Goal: Book appointment/travel/reservation

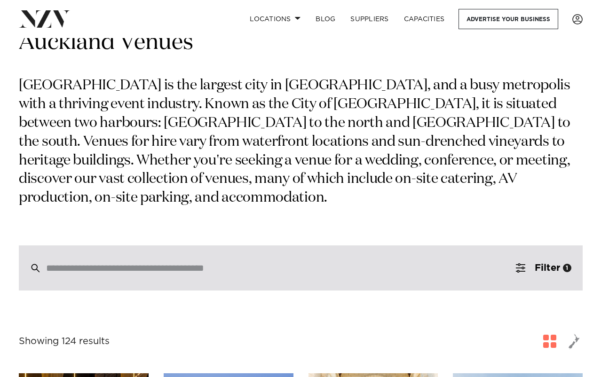
scroll to position [47, 0]
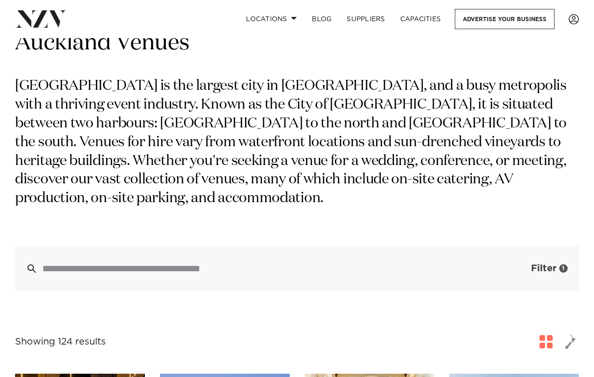
click at [547, 269] on span "Filter" at bounding box center [543, 268] width 25 height 9
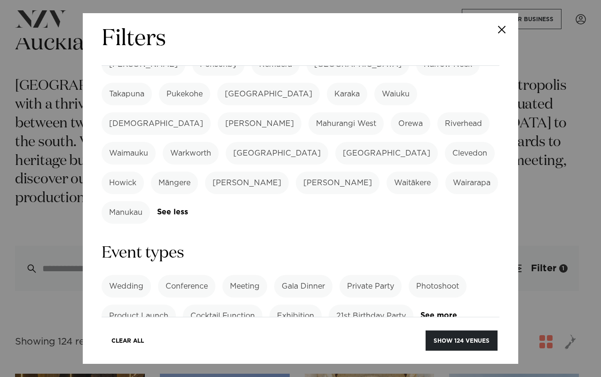
scroll to position [296, 0]
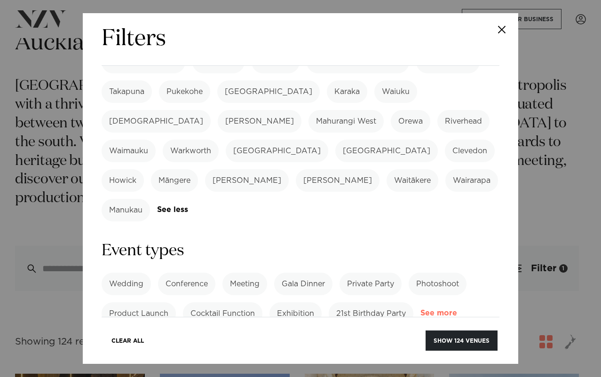
click at [421, 310] on link "See more" at bounding box center [457, 314] width 73 height 8
click at [376, 273] on label "Private Party" at bounding box center [371, 284] width 62 height 23
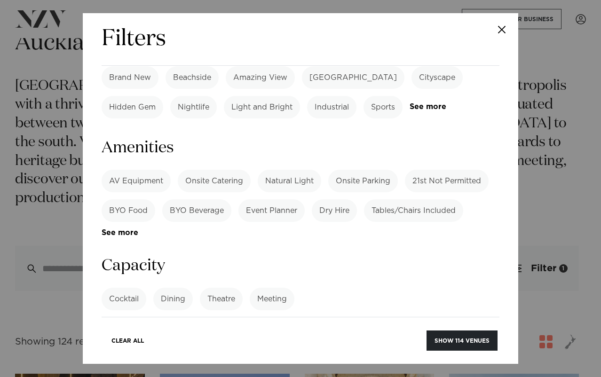
scroll to position [719, 0]
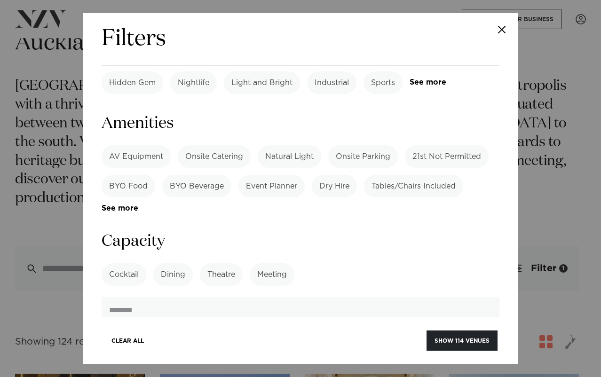
click at [123, 263] on label "Cocktail" at bounding box center [124, 274] width 45 height 23
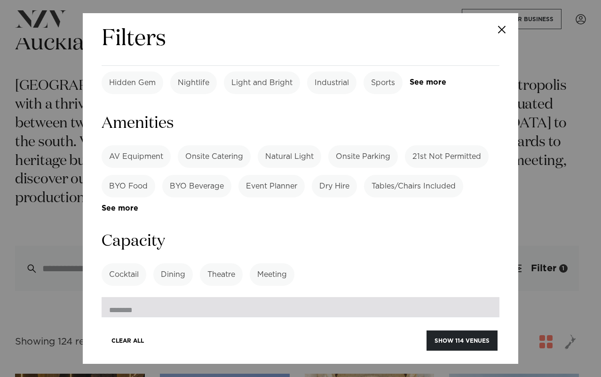
click at [361, 297] on input "number" at bounding box center [301, 309] width 398 height 25
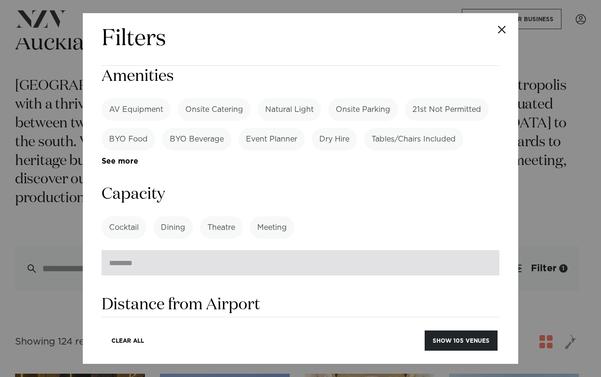
click at [238, 250] on input "***" at bounding box center [301, 262] width 398 height 25
click at [237, 250] on input "***" at bounding box center [301, 262] width 398 height 25
type input "*"
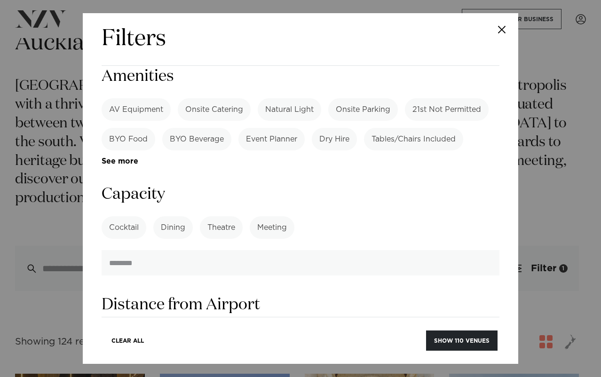
type input "**"
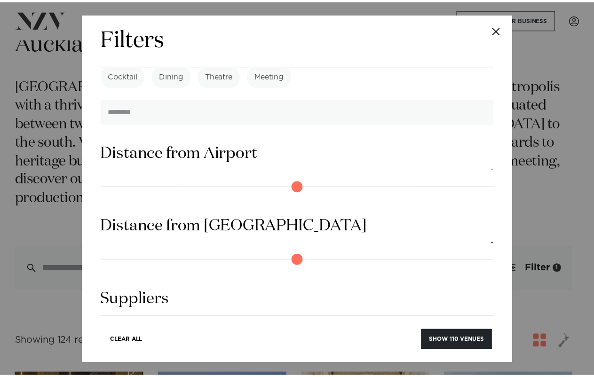
scroll to position [922, 0]
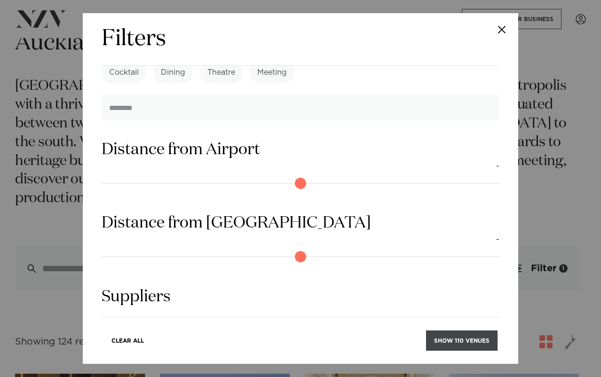
click at [462, 342] on button "Show 110 venues" at bounding box center [462, 341] width 72 height 20
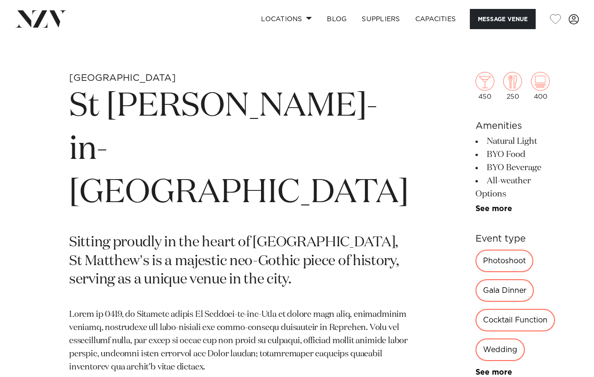
scroll to position [518, 0]
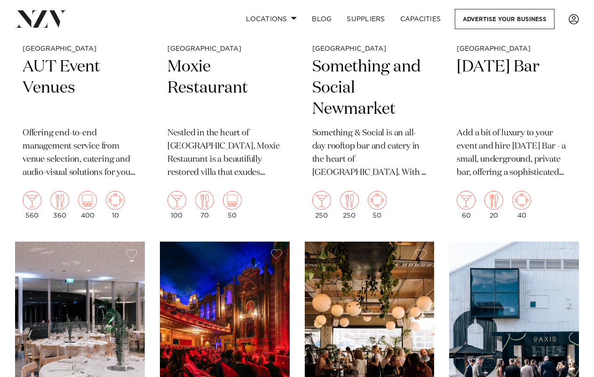
scroll to position [3811, 0]
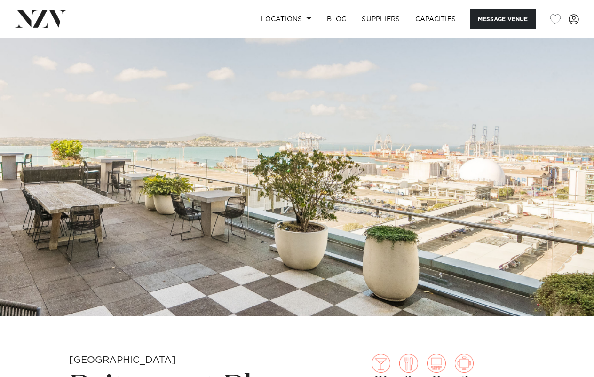
scroll to position [282, 0]
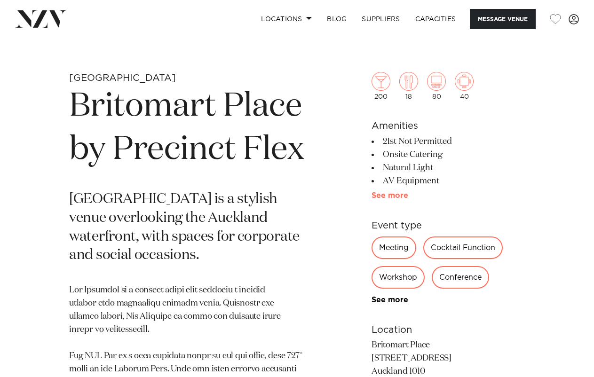
click at [383, 196] on link "See more" at bounding box center [408, 196] width 73 height 8
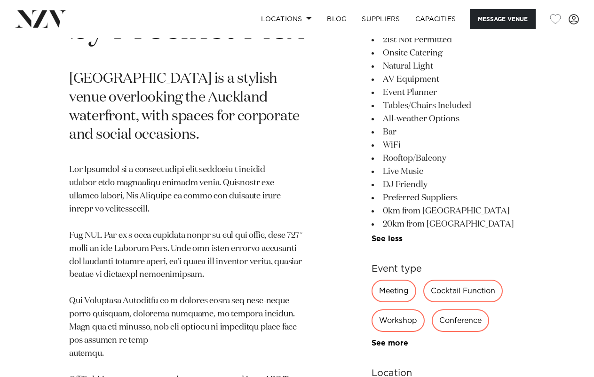
scroll to position [423, 0]
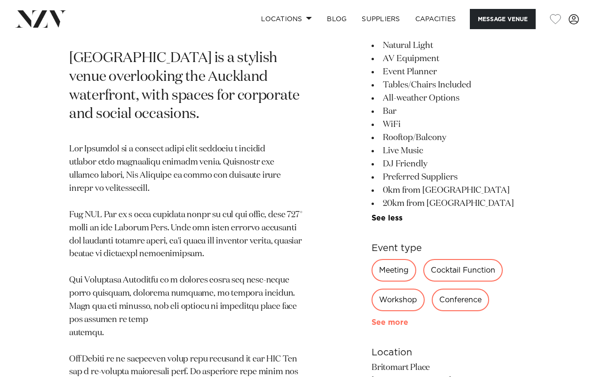
click at [397, 325] on link "See more" at bounding box center [408, 323] width 73 height 8
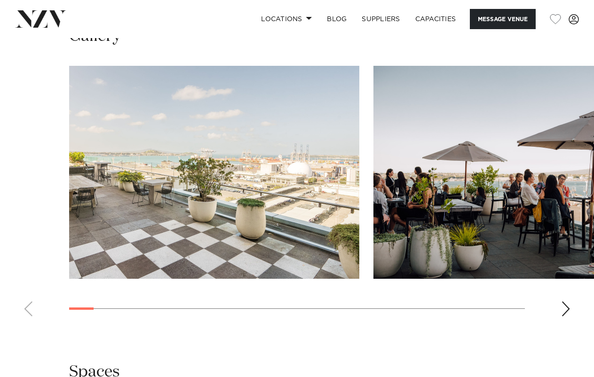
scroll to position [1082, 0]
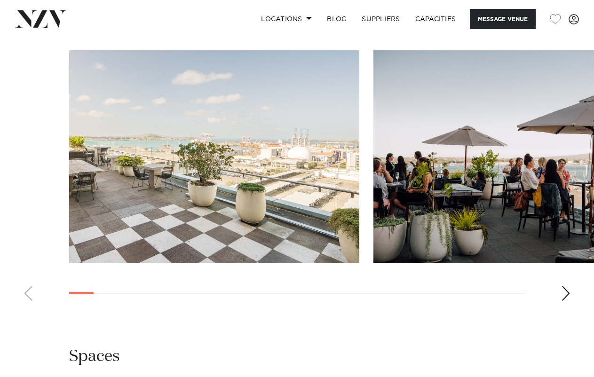
click at [560, 293] on swiper-container at bounding box center [297, 179] width 594 height 258
click at [567, 293] on div "Next slide" at bounding box center [565, 293] width 9 height 15
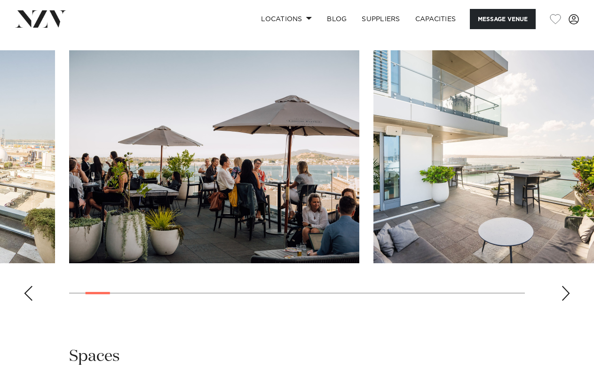
click at [567, 293] on div "Next slide" at bounding box center [565, 293] width 9 height 15
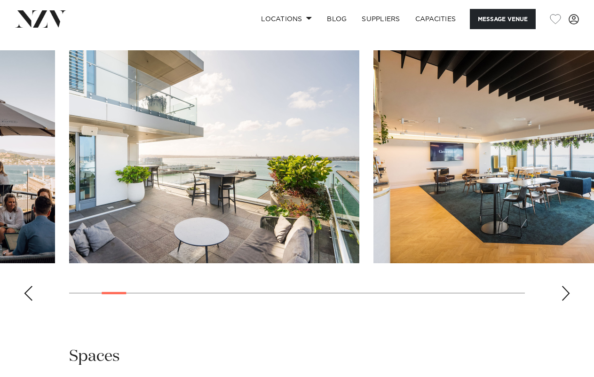
click at [567, 293] on div "Next slide" at bounding box center [565, 293] width 9 height 15
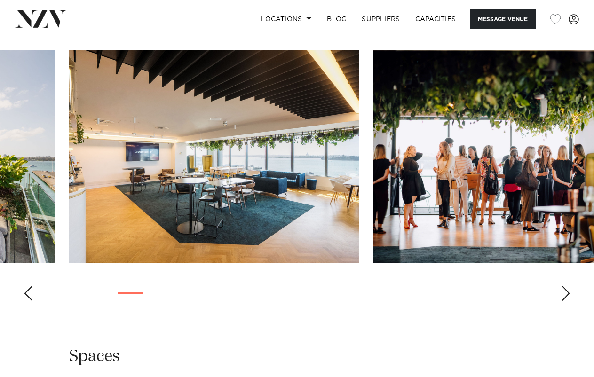
click at [567, 293] on div "Next slide" at bounding box center [565, 293] width 9 height 15
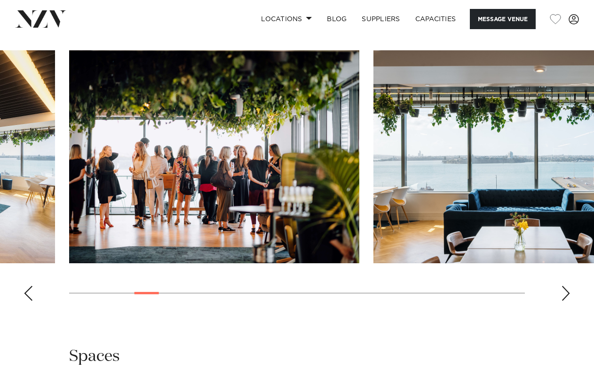
click at [567, 293] on div "Next slide" at bounding box center [565, 293] width 9 height 15
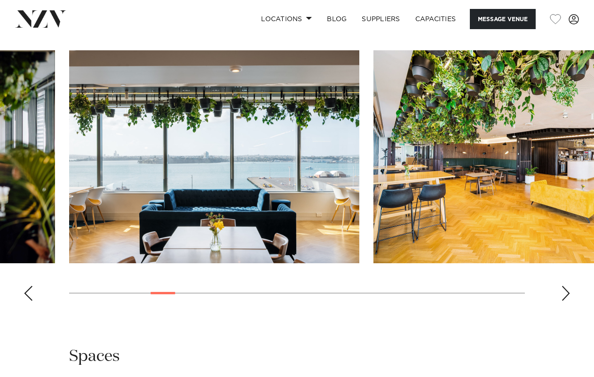
click at [567, 293] on div "Next slide" at bounding box center [565, 293] width 9 height 15
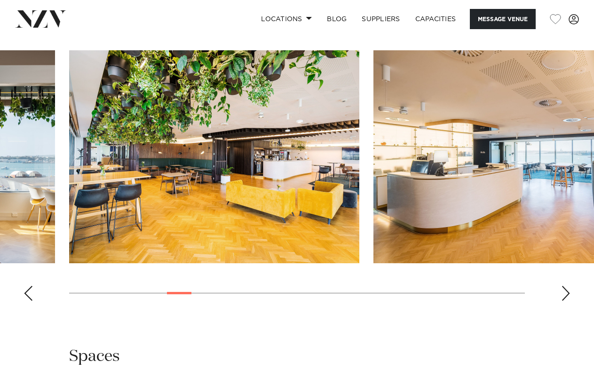
click at [567, 293] on div "Next slide" at bounding box center [565, 293] width 9 height 15
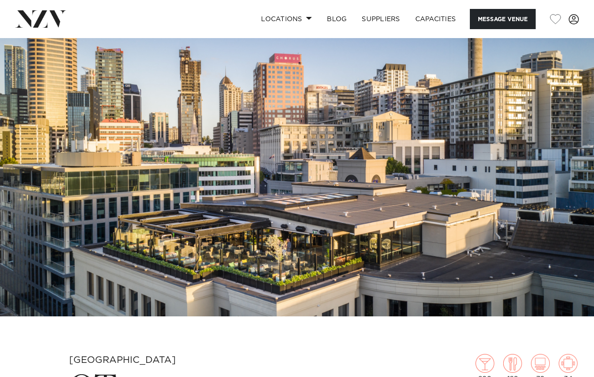
drag, startPoint x: 550, startPoint y: 299, endPoint x: 509, endPoint y: 100, distance: 203.6
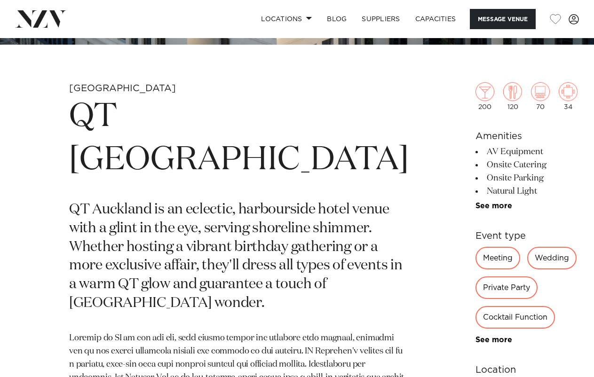
scroll to position [423, 0]
